Goal: Information Seeking & Learning: Learn about a topic

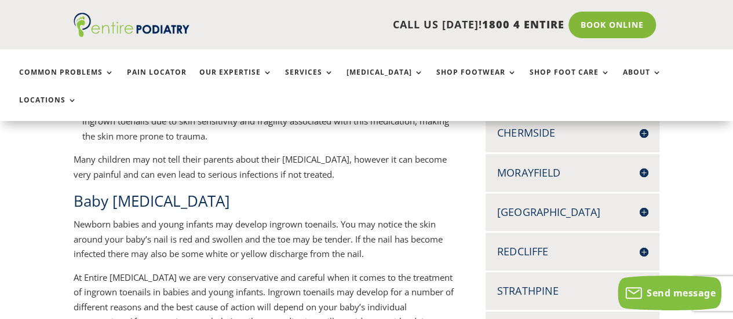
scroll to position [466, 0]
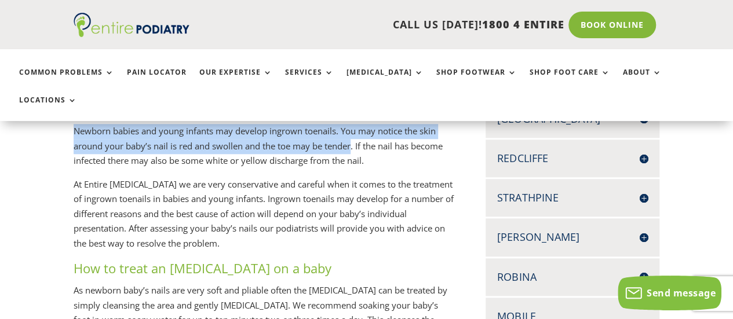
drag, startPoint x: 74, startPoint y: 103, endPoint x: 353, endPoint y: 115, distance: 279.0
click at [353, 124] on p "Newborn babies and young infants may develop ingrown toenails. You may notice t…" at bounding box center [264, 150] width 380 height 53
copy p "Newborn babies and young infants may develop ingrown toenails. You may notice t…"
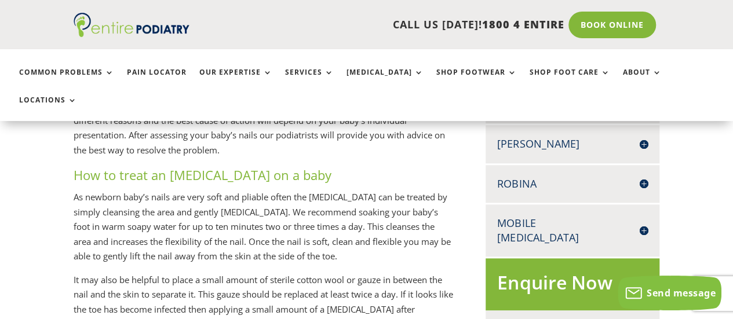
scroll to position [560, 0]
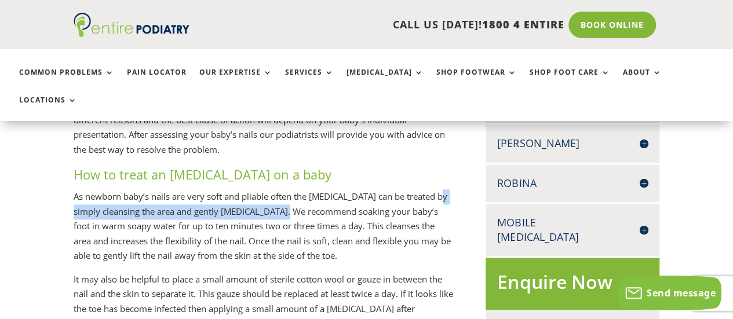
drag, startPoint x: 74, startPoint y: 181, endPoint x: 280, endPoint y: 180, distance: 206.3
click at [280, 189] on p "As newborn baby’s nails are very soft and pliable often the [MEDICAL_DATA] can …" at bounding box center [264, 230] width 380 height 83
copy p "simply cleansing the area and gently [MEDICAL_DATA]."
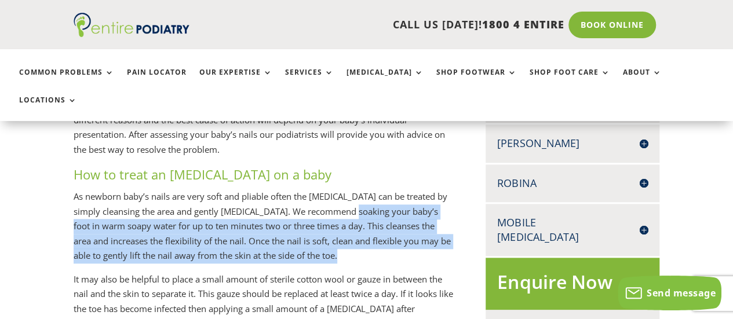
drag, startPoint x: 348, startPoint y: 181, endPoint x: 362, endPoint y: 184, distance: 14.7
click at [348, 224] on p "As newborn baby’s nails are very soft and pliable often the [MEDICAL_DATA] can …" at bounding box center [264, 230] width 380 height 83
copy p "soaking your baby’s foot in warm soapy water for up to ten minutes two or three…"
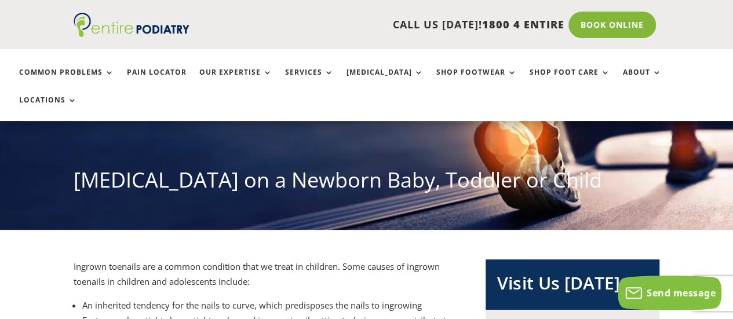
scroll to position [191, 0]
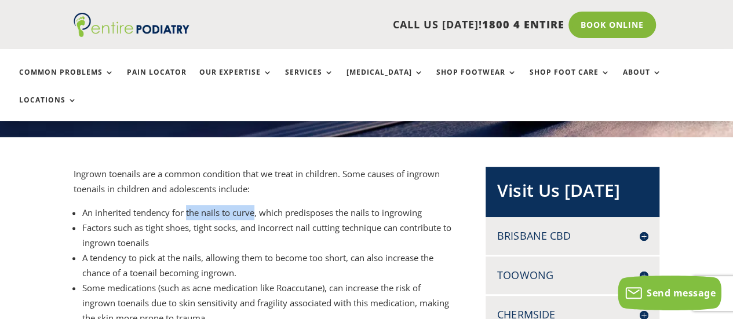
drag, startPoint x: 189, startPoint y: 185, endPoint x: 257, endPoint y: 183, distance: 68.4
click at [257, 205] on li "An inherited tendency for the nails to curve, which predisposes the nails to in…" at bounding box center [267, 212] width 371 height 15
copy li "the nails to curve"
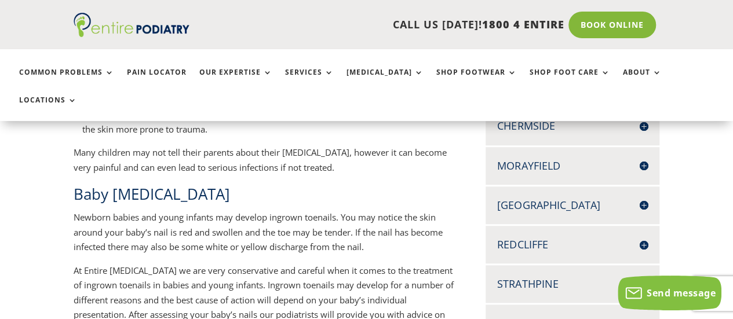
scroll to position [427, 0]
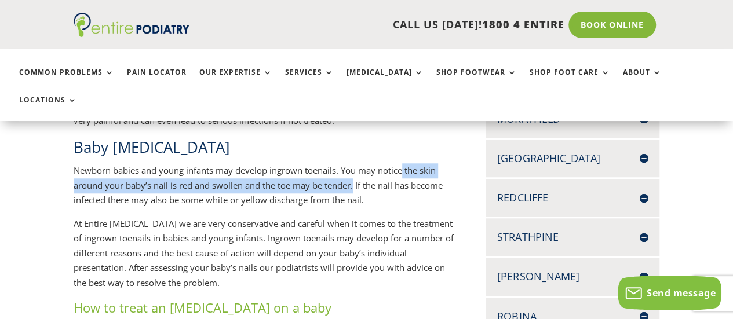
drag, startPoint x: 404, startPoint y: 141, endPoint x: 356, endPoint y: 155, distance: 50.6
click at [356, 163] on p "Newborn babies and young infants may develop ingrown toenails. You may notice t…" at bounding box center [264, 189] width 380 height 53
copy p "the skin around your baby’s nail is red and swollen and the toe may be tender."
